Goal: Communication & Community: Share content

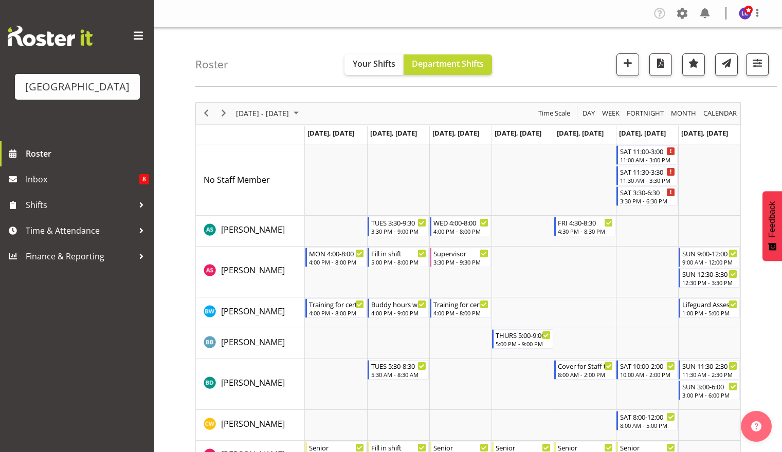
scroll to position [84, 0]
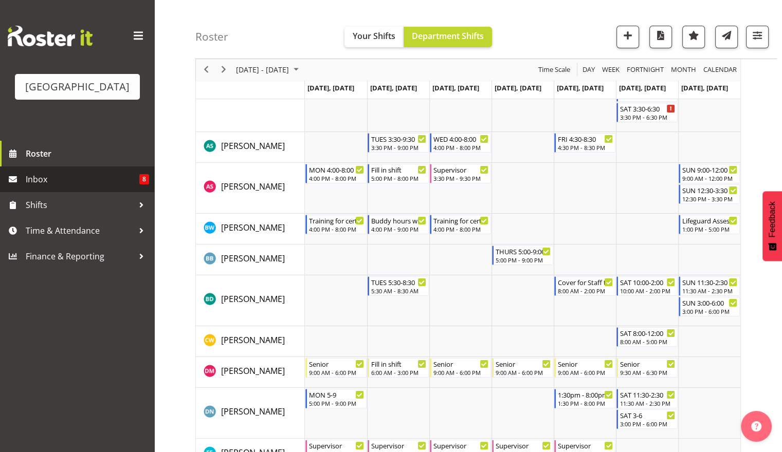
click at [41, 181] on span "Inbox" at bounding box center [83, 179] width 114 height 15
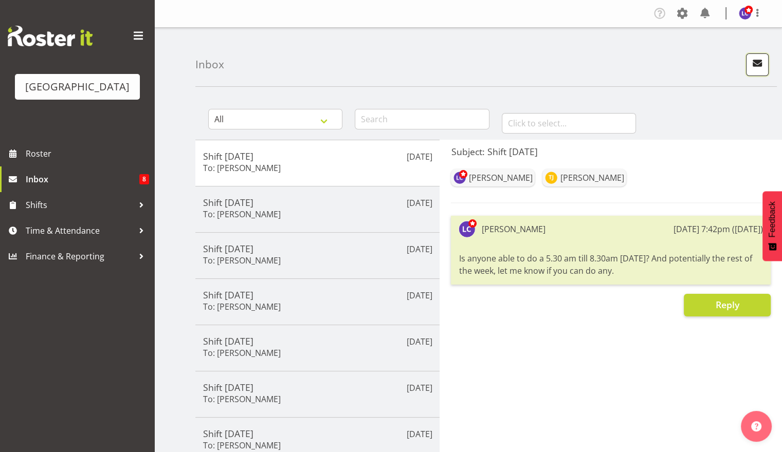
click at [753, 68] on span "button" at bounding box center [756, 63] width 13 height 13
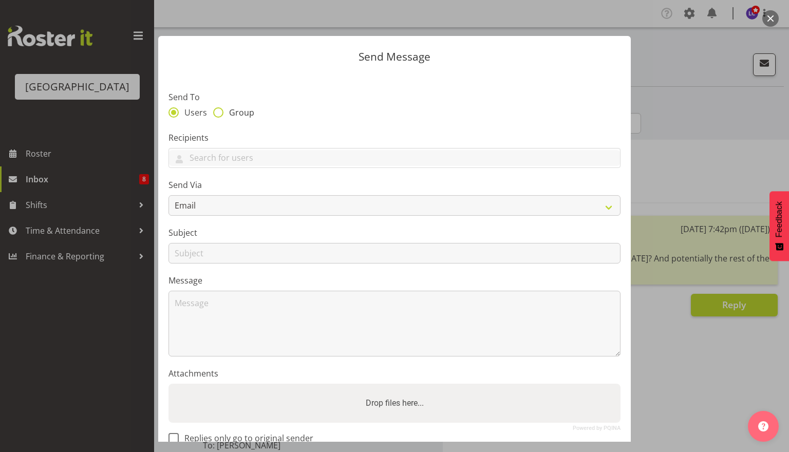
click at [243, 112] on span "Group" at bounding box center [239, 112] width 31 height 10
click at [220, 112] on input "Group" at bounding box center [216, 112] width 7 height 7
radio input "true"
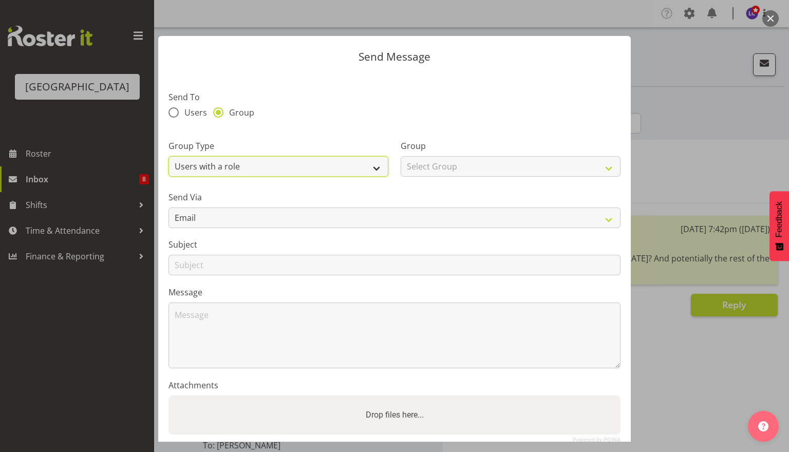
click at [257, 173] on select "Users with a role Users with a skill Primary users in a location All users in a…" at bounding box center [279, 166] width 220 height 21
click at [237, 181] on div "Group Type Users with a role Users with a skill Primary users in a location All…" at bounding box center [278, 154] width 232 height 58
click at [249, 173] on select "Users with a role Users with a skill Primary users in a location All users in a…" at bounding box center [279, 166] width 220 height 21
select select "all_location"
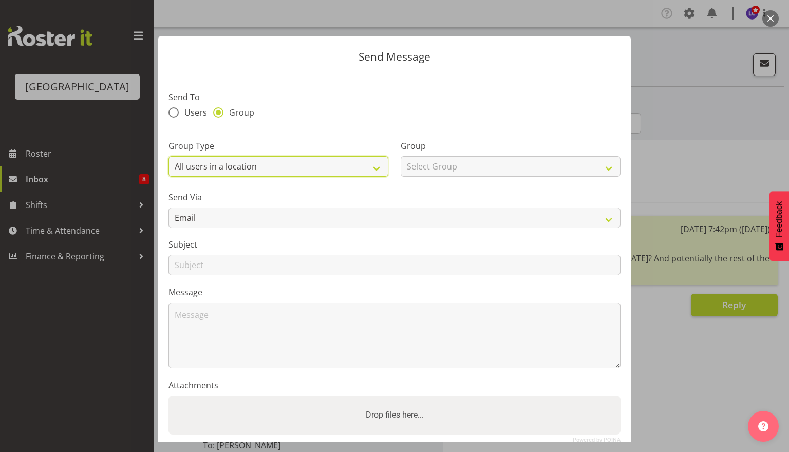
click at [169, 156] on select "Users with a role Users with a skill Primary users in a location All users in a…" at bounding box center [279, 166] width 220 height 21
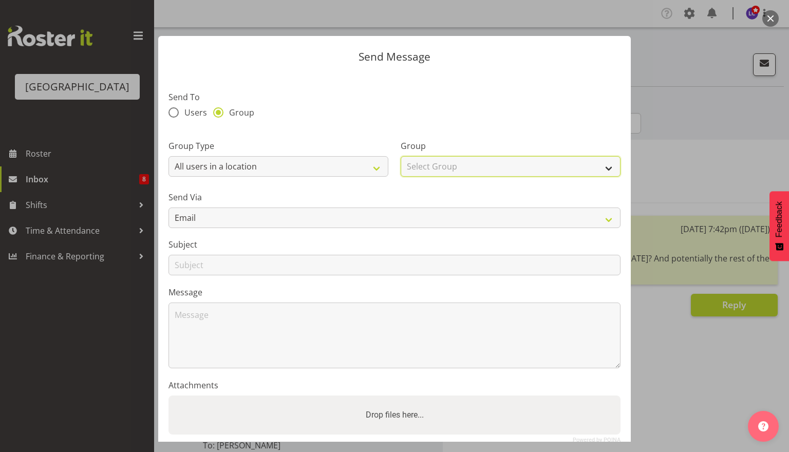
click at [474, 165] on select "Select Group Splash Palace" at bounding box center [511, 166] width 220 height 21
select select "83"
click at [401, 156] on select "Select Group Splash Palace" at bounding box center [511, 166] width 220 height 21
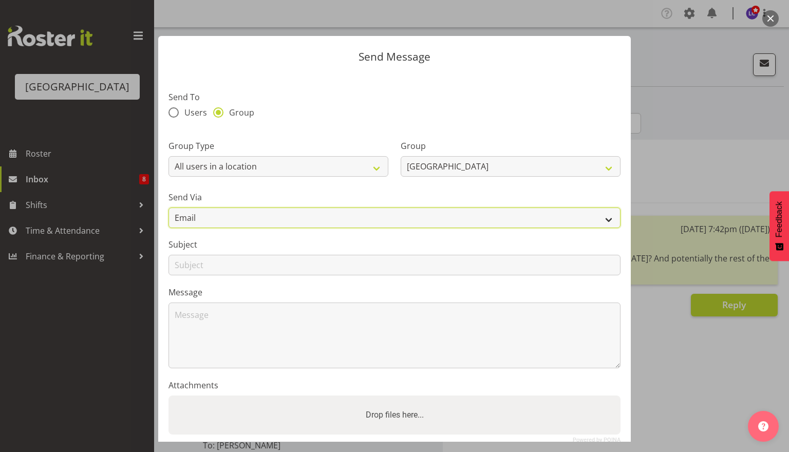
click at [293, 227] on select "Email SMS" at bounding box center [395, 218] width 452 height 21
select select "sms"
click at [169, 208] on select "Email SMS" at bounding box center [395, 218] width 452 height 21
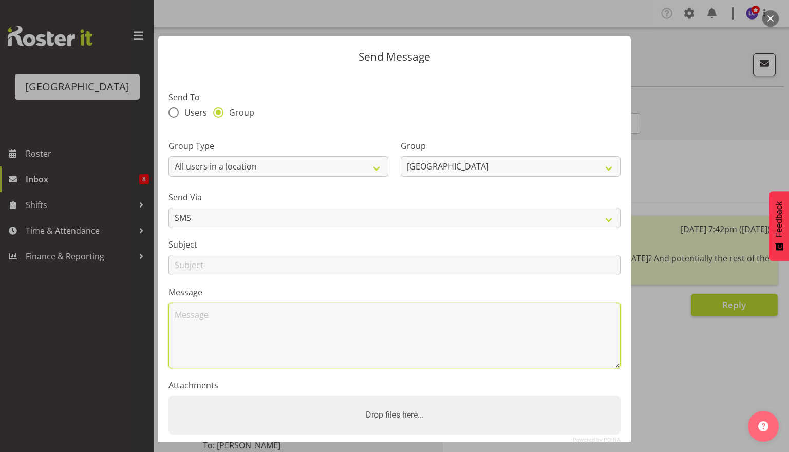
click at [293, 304] on textarea at bounding box center [395, 336] width 452 height 66
paste textarea "Hey Team, As you will all know by now Waterworld will be here on Thursday, Frid…"
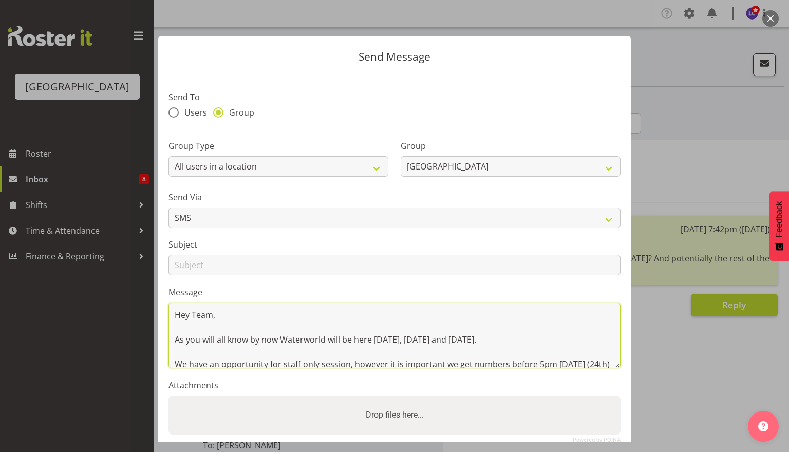
click at [230, 321] on textarea "Hey Team, As you will all know by now Waterworld will be here on Thursday, Frid…" at bounding box center [395, 336] width 452 height 66
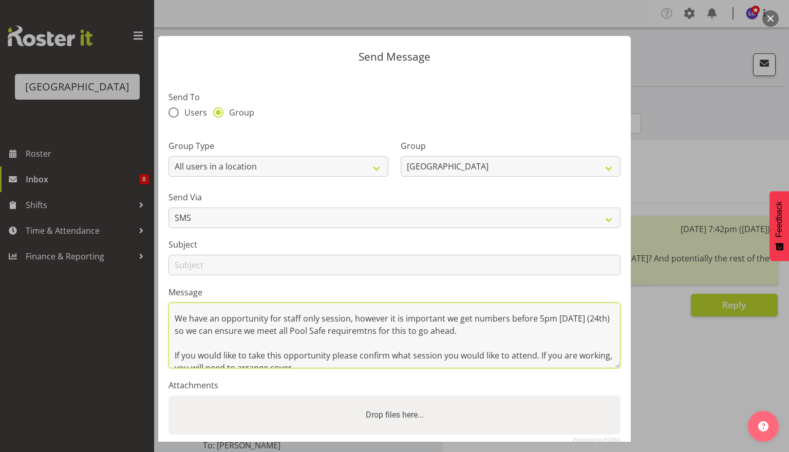
scroll to position [41, 0]
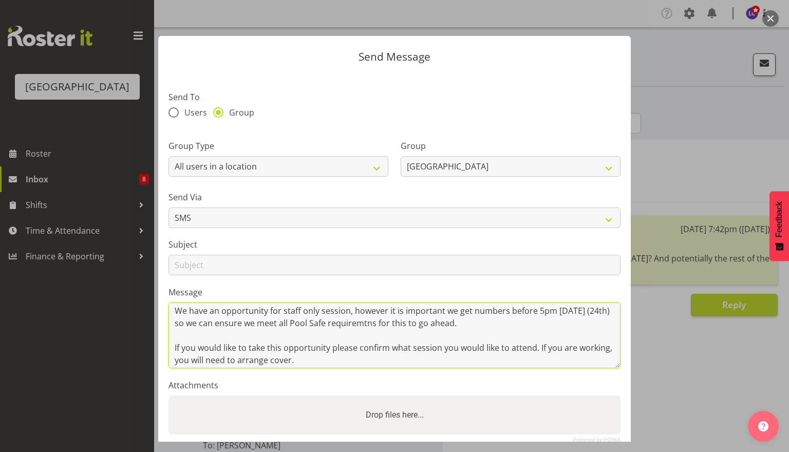
drag, startPoint x: 485, startPoint y: 326, endPoint x: 331, endPoint y: 323, distance: 153.7
click at [331, 323] on textarea "Hey Team, As you will all know by now Waterworld will be here on Thursday, Frid…" at bounding box center [395, 336] width 452 height 66
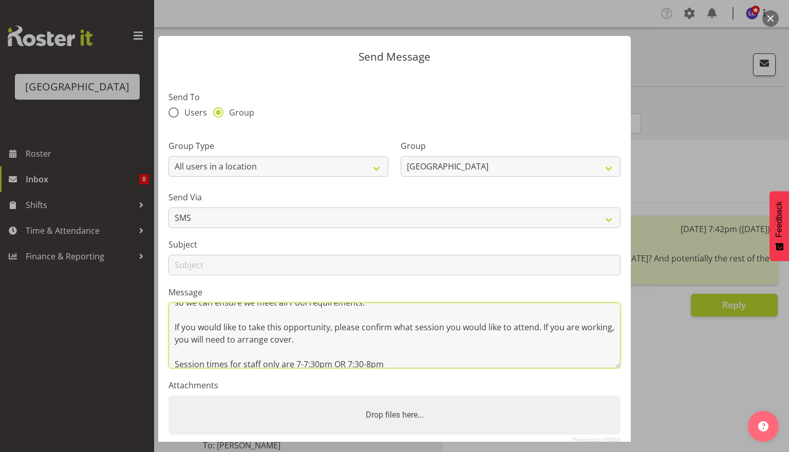
click at [347, 338] on textarea "Hey Team, As you will all know by now Waterworld will be here on Thursday, Frid…" at bounding box center [395, 336] width 452 height 66
click at [604, 353] on textarea "Hey Team, As you will all know by now Waterworld will be here on Thursday, Frid…" at bounding box center [395, 336] width 452 height 66
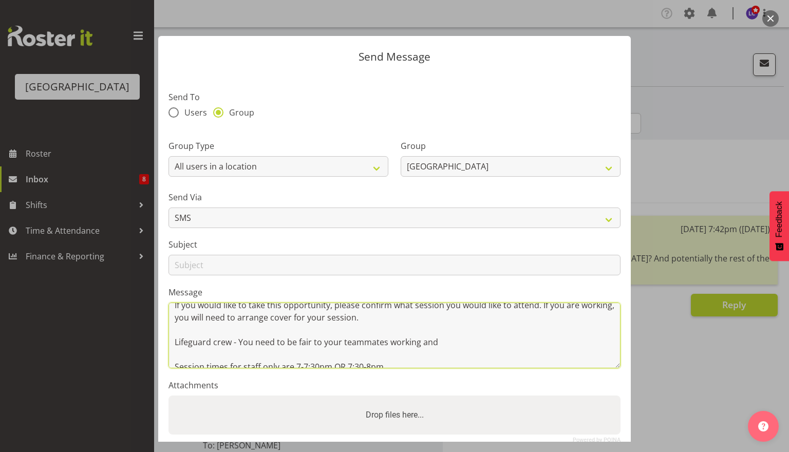
click at [448, 341] on textarea "Hey Team, As you will all know by now Waterworld will be here on Thursday, Frid…" at bounding box center [395, 336] width 452 height 66
drag, startPoint x: 453, startPoint y: 346, endPoint x: 238, endPoint y: 346, distance: 214.3
click at [238, 346] on textarea "Hey Team, As you will all know by now Waterworld will be here on Thursday, Frid…" at bounding box center [395, 336] width 452 height 66
drag, startPoint x: 449, startPoint y: 344, endPoint x: 240, endPoint y: 342, distance: 209.2
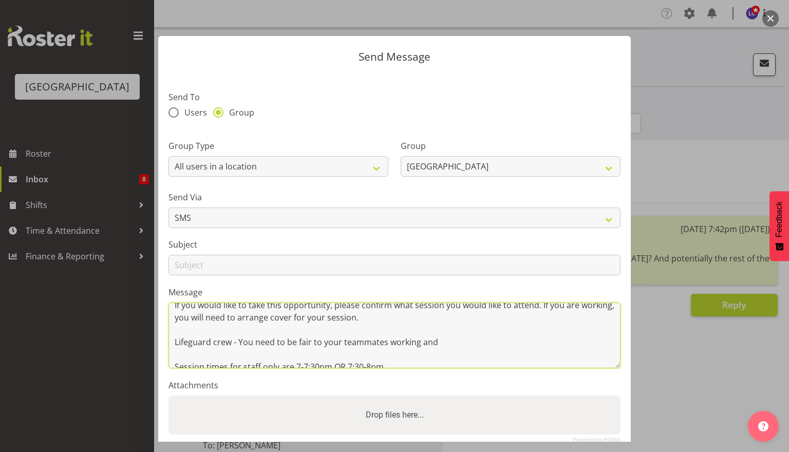
click at [240, 342] on textarea "Hey Team, As you will all know by now Waterworld will be here on Thursday, Frid…" at bounding box center [395, 336] width 452 height 66
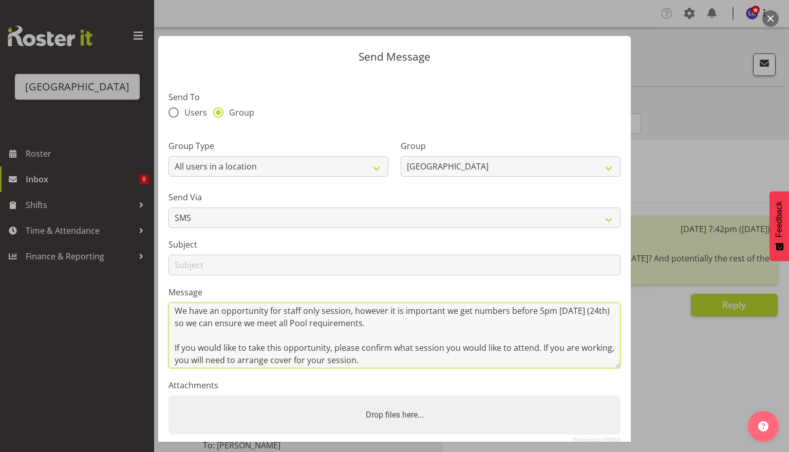
scroll to position [62, 0]
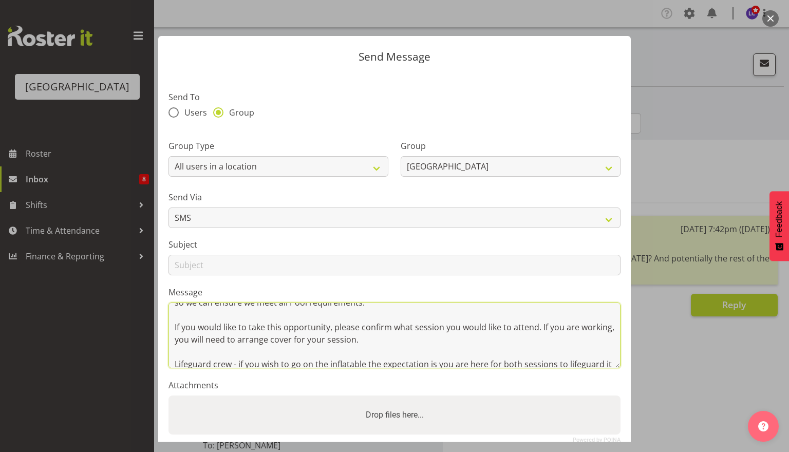
click at [408, 349] on textarea "Hey Team, As you will all know by now Waterworld will be here on Thursday, Frid…" at bounding box center [395, 336] width 452 height 66
click at [174, 327] on textarea "Hey Team, As you will all know by now Waterworld will be here on Thursday, Frid…" at bounding box center [395, 336] width 452 height 66
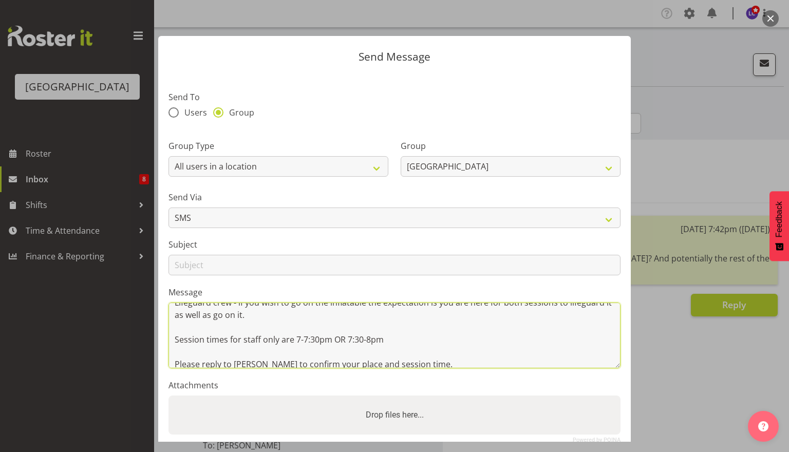
scroll to position [144, 0]
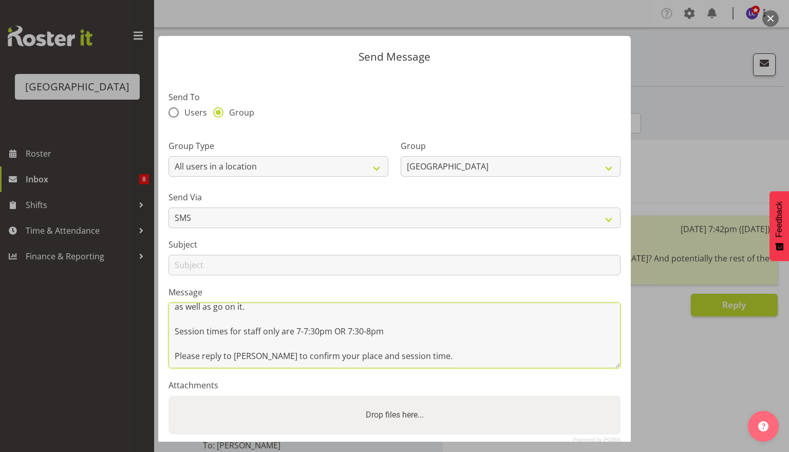
click at [419, 322] on textarea "Hey Team, As you will all know by now Waterworld will be here on Thursday, Frid…" at bounding box center [395, 336] width 452 height 66
click at [604, 309] on textarea "Hey Team, As you will all know by now Waterworld will be here on Thursday, Frid…" at bounding box center [395, 336] width 452 height 66
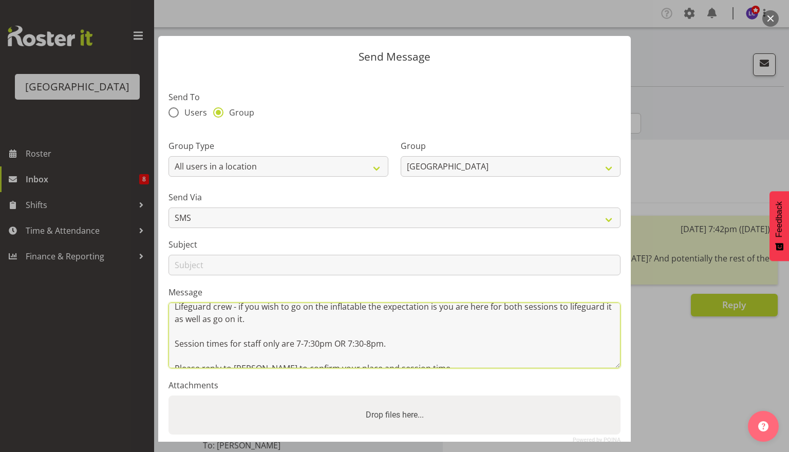
scroll to position [123, 0]
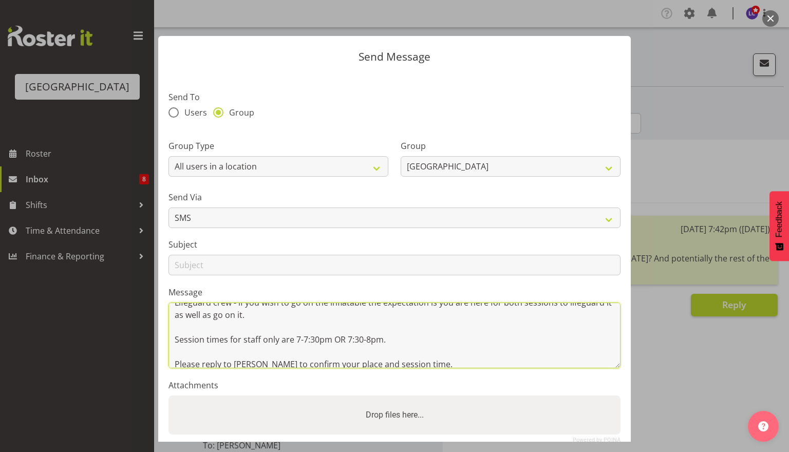
click at [293, 340] on textarea "Hey Team, As you will all know by now Waterworld will be here on Thursday, Frid…" at bounding box center [395, 336] width 452 height 66
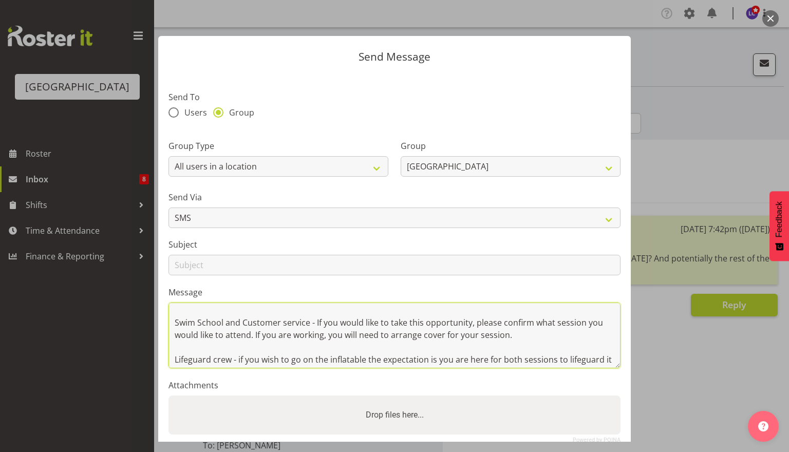
scroll to position [0, 0]
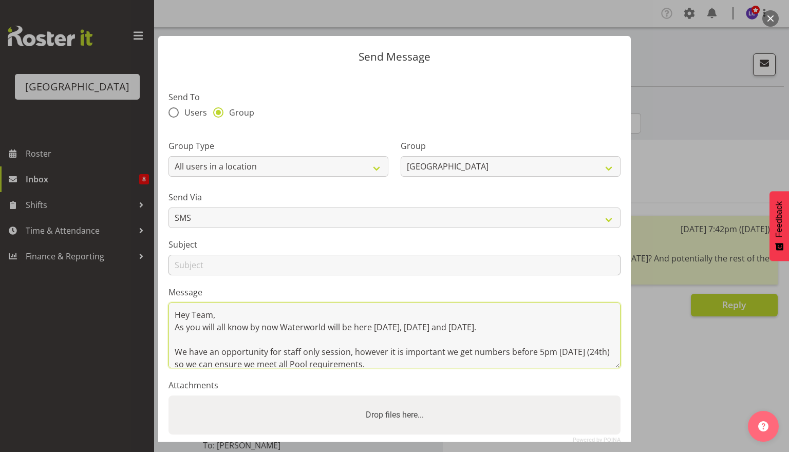
type textarea "Hey Team, As you will all know by now Waterworld will be here on Thursday, Frid…"
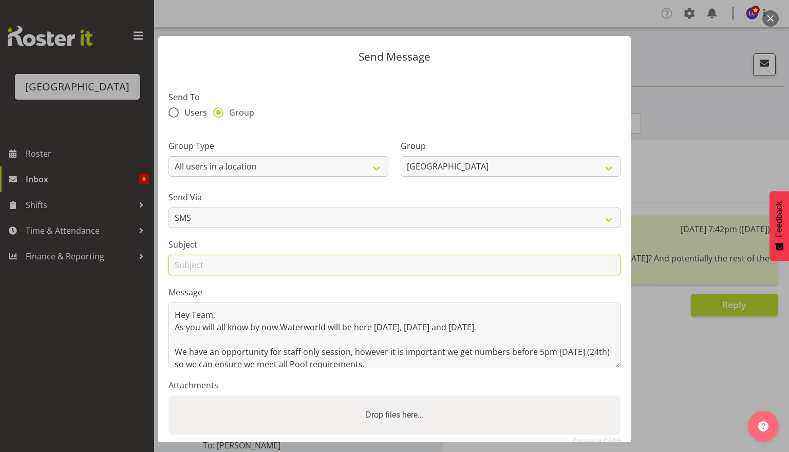
click at [476, 264] on input "text" at bounding box center [395, 265] width 452 height 21
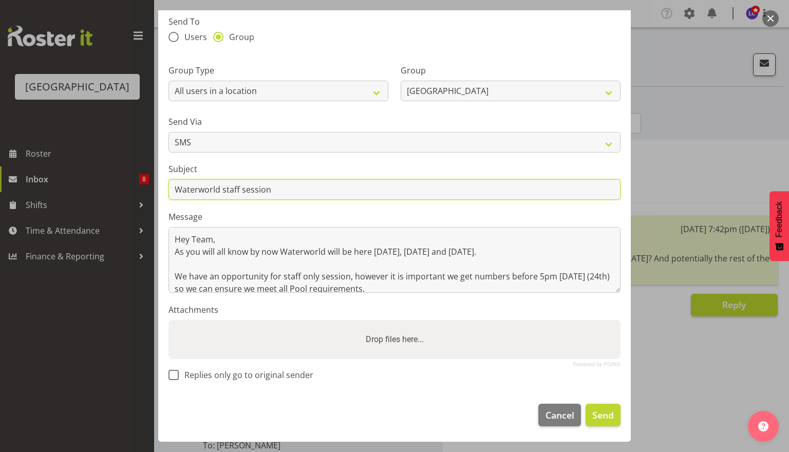
type input "Waterworld staff session"
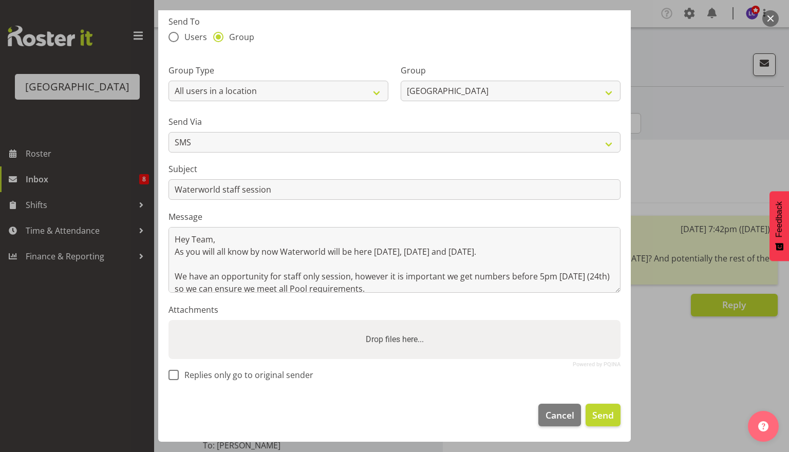
click at [218, 380] on div "Replies only go to original sender" at bounding box center [395, 376] width 452 height 13
click at [219, 376] on span "Replies only go to original sender" at bounding box center [246, 375] width 135 height 10
click at [175, 376] on input "Replies only go to original sender" at bounding box center [172, 375] width 7 height 7
checkbox input "true"
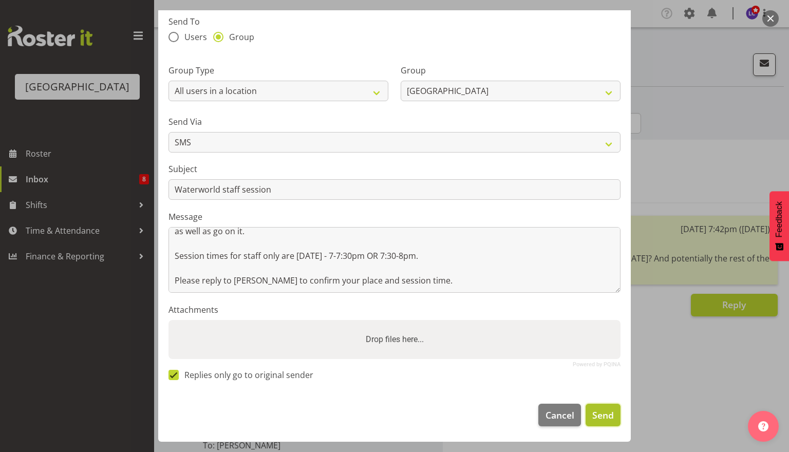
click at [602, 417] on span "Send" at bounding box center [604, 415] width 22 height 13
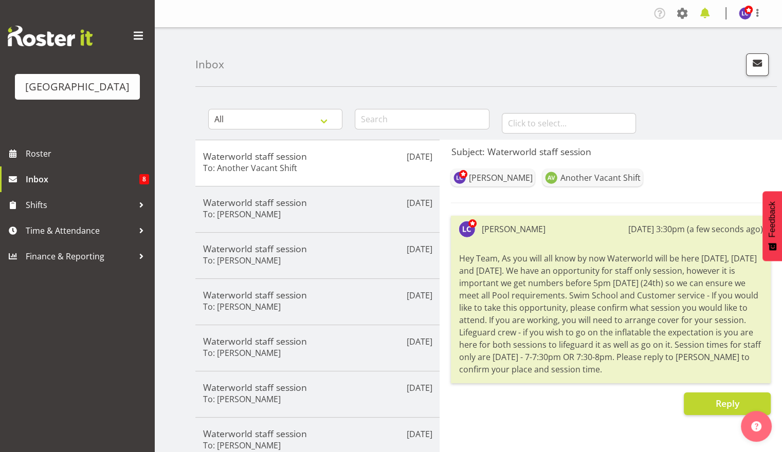
click at [710, 19] on span at bounding box center [704, 13] width 16 height 16
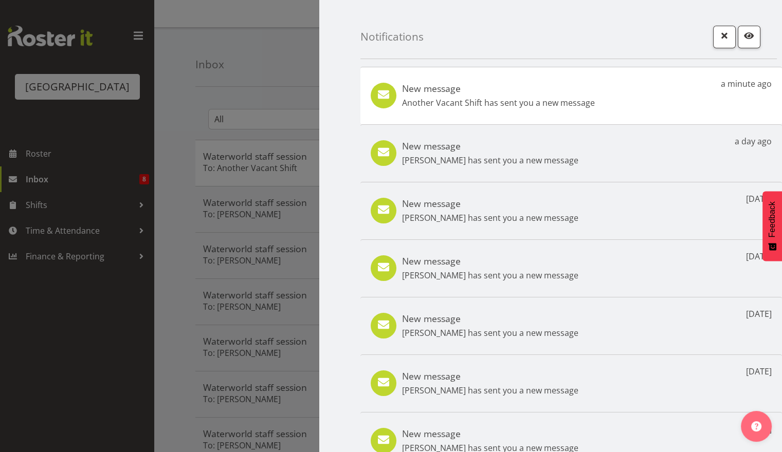
click at [426, 113] on div "New message Another Vacant Shift has sent you a new message a minute ago" at bounding box center [570, 96] width 421 height 58
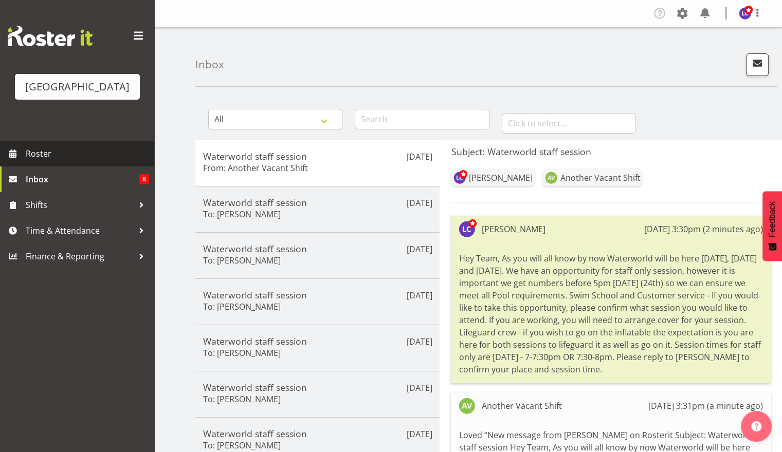
click at [73, 147] on span "Roster" at bounding box center [87, 153] width 123 height 15
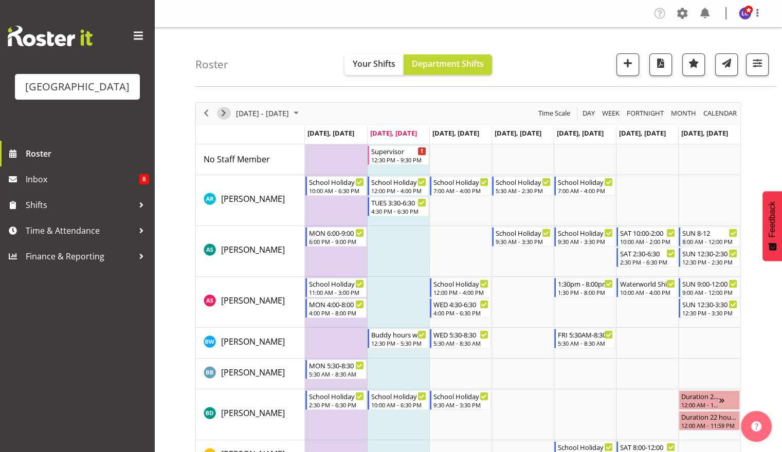
click at [223, 114] on span "Next" at bounding box center [223, 113] width 12 height 13
